Goal: Entertainment & Leisure: Consume media (video, audio)

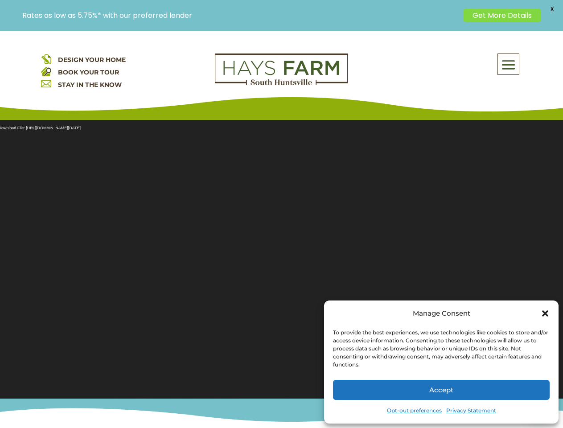
click at [281, 229] on section "Video Player Media error: Format(s) not supported or source(s) not found Downlo…" at bounding box center [281, 254] width 563 height 290
click at [509, 64] on span at bounding box center [508, 64] width 21 height 21
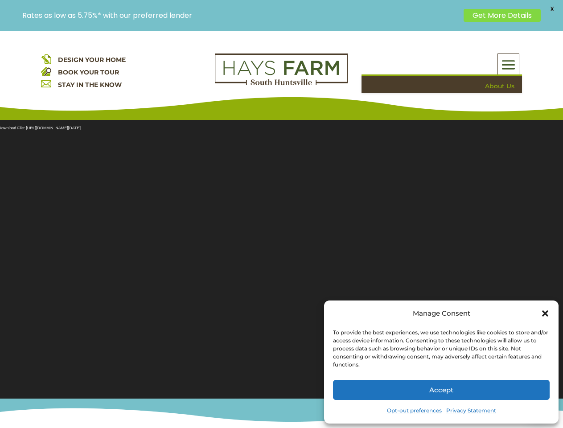
click at [281, 254] on section "Video Player Media error: Format(s) not supported or source(s) not found Downlo…" at bounding box center [281, 254] width 563 height 290
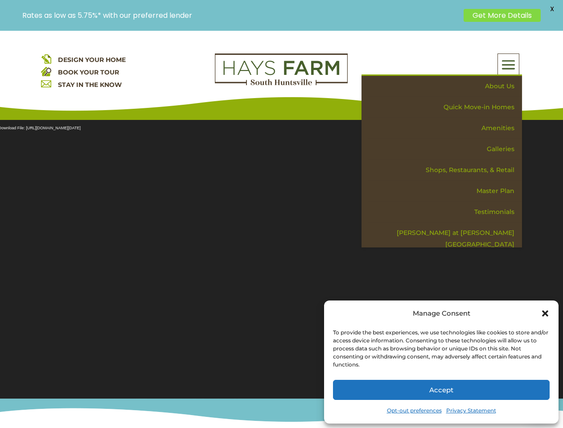
click at [281, 254] on section "Video Player Media error: Format(s) not supported or source(s) not found Downlo…" at bounding box center [281, 254] width 563 height 290
click at [552, 9] on span "X" at bounding box center [551, 8] width 13 height 13
